Goal: Information Seeking & Learning: Learn about a topic

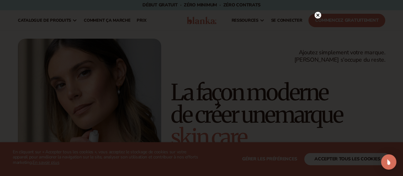
click at [318, 18] on circle at bounding box center [318, 15] width 7 height 7
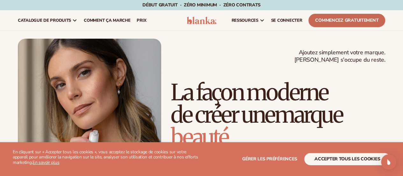
click at [342, 21] on font "Commencez gratuitement" at bounding box center [346, 20] width 63 height 6
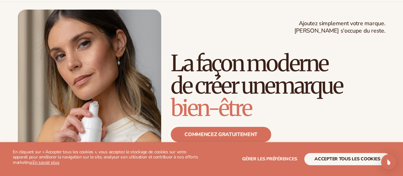
scroll to position [32, 0]
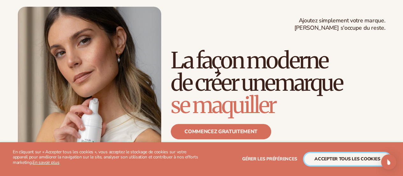
click at [333, 160] on font "accepter tous les cookies" at bounding box center [348, 159] width 66 height 6
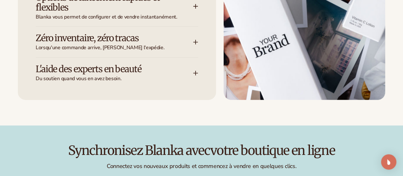
scroll to position [1020, 0]
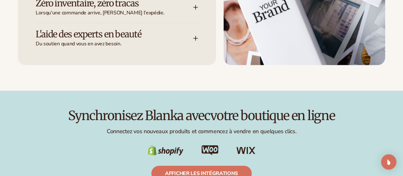
click at [123, 40] on font "L'aide des experts en beauté" at bounding box center [89, 33] width 106 height 11
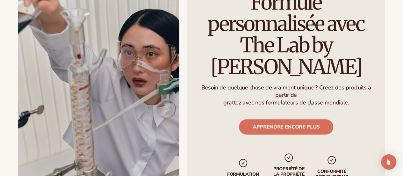
scroll to position [1626, 0]
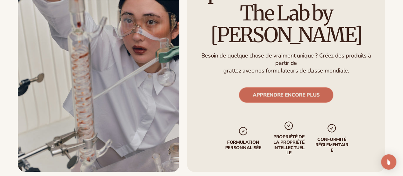
click at [283, 98] on font "APPRENDRE ENCORE PLUS" at bounding box center [286, 94] width 67 height 7
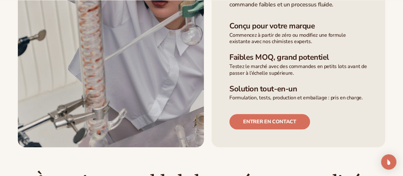
scroll to position [287, 0]
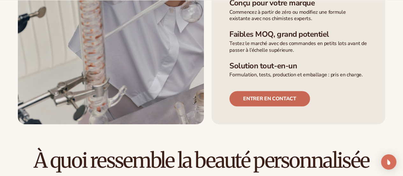
click at [279, 102] on font "Entrer en contact" at bounding box center [269, 98] width 53 height 7
